Goal: Check status

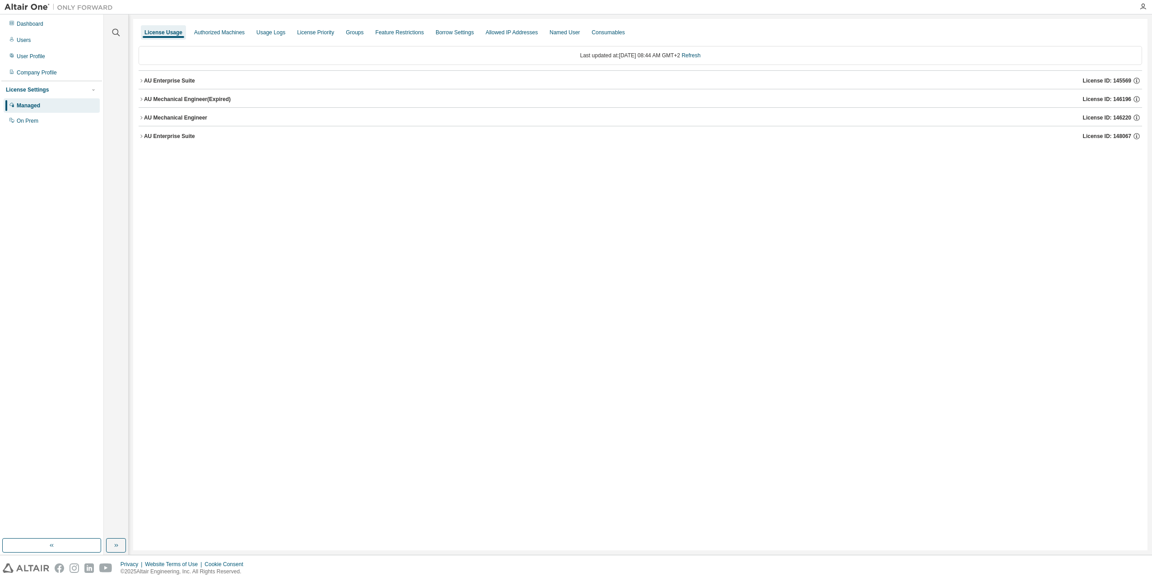
click at [34, 6] on img at bounding box center [61, 7] width 113 height 9
click at [24, 19] on div "Dashboard" at bounding box center [52, 24] width 96 height 14
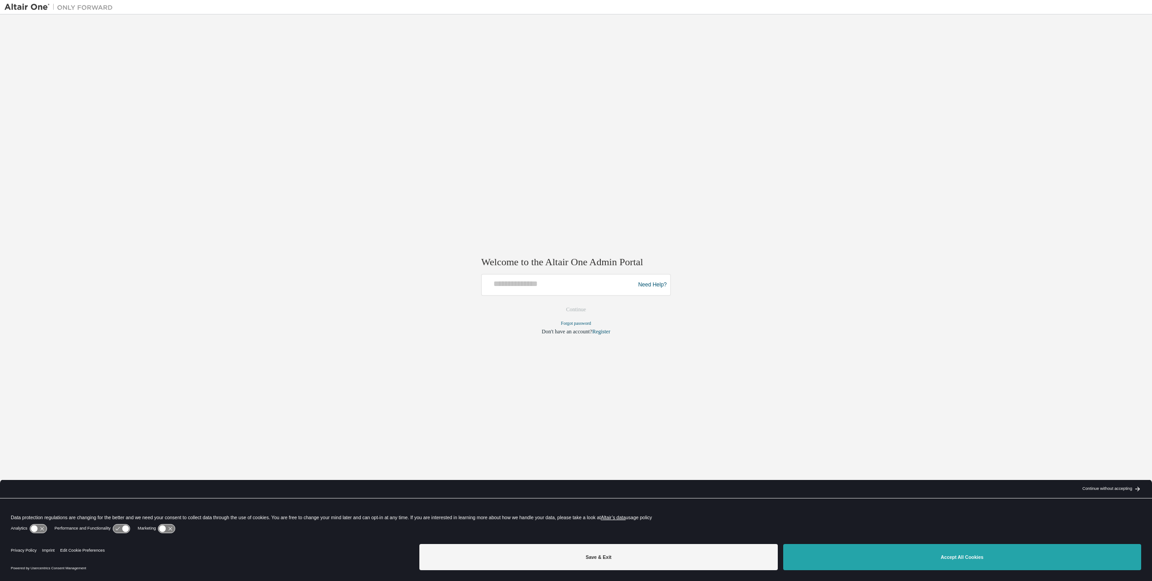
click at [946, 568] on button "Accept All Cookies" at bounding box center [962, 557] width 358 height 26
